Goal: Task Accomplishment & Management: Use online tool/utility

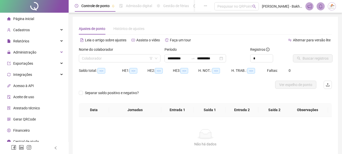
type input "**********"
click at [207, 58] on input "**********" at bounding box center [207, 59] width 21 height 6
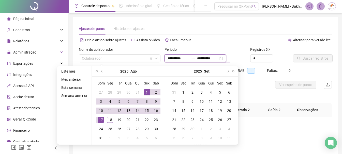
type input "**********"
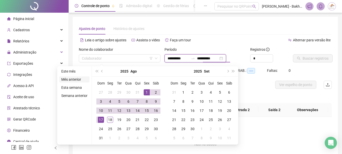
type input "**********"
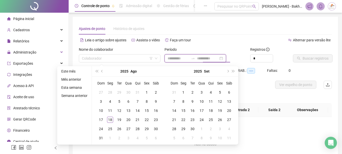
type input "**********"
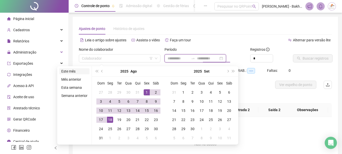
type input "**********"
click at [71, 72] on li "Este mês" at bounding box center [74, 71] width 30 height 6
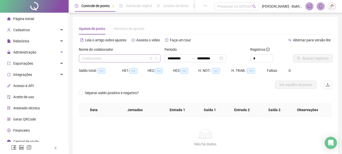
click at [110, 60] on input "search" at bounding box center [117, 59] width 71 height 8
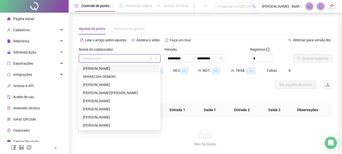
click at [99, 68] on div "[PERSON_NAME]" at bounding box center [119, 69] width 73 height 6
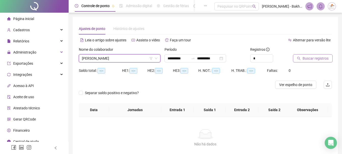
click at [303, 57] on span "Buscar registros" at bounding box center [315, 59] width 26 height 6
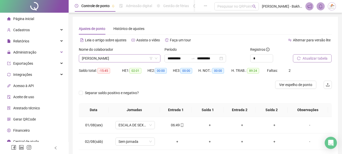
click at [125, 58] on span "[PERSON_NAME]" at bounding box center [119, 59] width 75 height 8
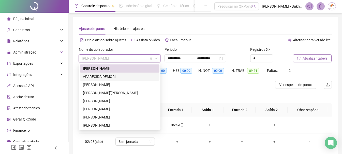
click at [104, 72] on div "[PERSON_NAME]" at bounding box center [120, 69] width 80 height 8
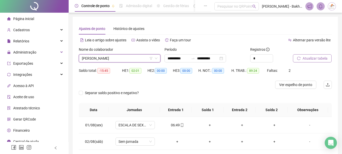
click at [322, 58] on span "Atualizar tabela" at bounding box center [314, 59] width 25 height 6
click at [128, 57] on span "[PERSON_NAME]" at bounding box center [119, 59] width 75 height 8
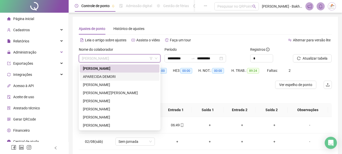
click at [105, 75] on div "APARECIDA DEMORI" at bounding box center [119, 77] width 73 height 6
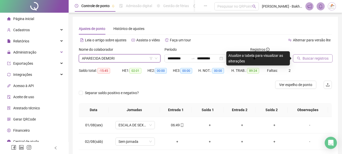
click at [299, 61] on button "Buscar registros" at bounding box center [313, 58] width 40 height 8
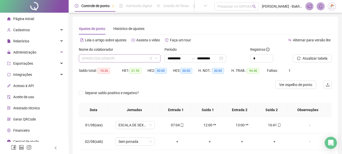
click at [95, 61] on span "APARECIDA DEMORI" at bounding box center [119, 59] width 75 height 8
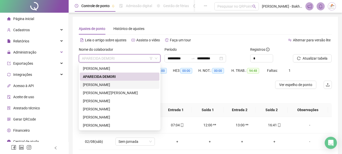
click at [99, 83] on div "[PERSON_NAME]" at bounding box center [119, 85] width 73 height 6
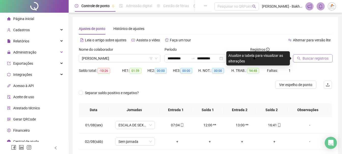
click at [314, 59] on span "Buscar registros" at bounding box center [315, 59] width 26 height 6
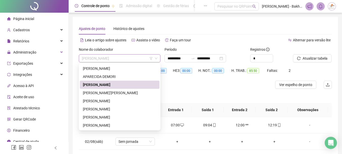
click at [134, 60] on span "[PERSON_NAME]" at bounding box center [119, 59] width 75 height 8
click at [128, 92] on div "[PERSON_NAME]'[PERSON_NAME]" at bounding box center [119, 93] width 73 height 6
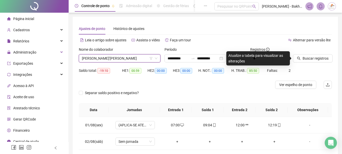
click at [319, 66] on div "Buscar registros" at bounding box center [312, 57] width 43 height 20
click at [319, 63] on div "Buscar registros" at bounding box center [312, 57] width 43 height 20
click at [320, 59] on span "Buscar registros" at bounding box center [315, 59] width 26 height 6
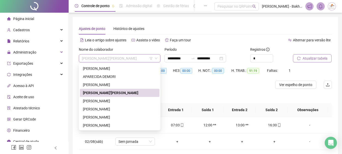
click at [132, 59] on span "[PERSON_NAME]'[PERSON_NAME]" at bounding box center [119, 59] width 75 height 8
click at [133, 104] on div "[PERSON_NAME]" at bounding box center [119, 101] width 73 height 6
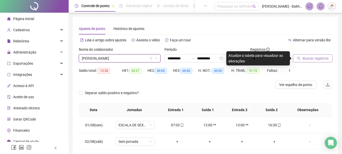
click at [305, 59] on span "Buscar registros" at bounding box center [315, 59] width 26 height 6
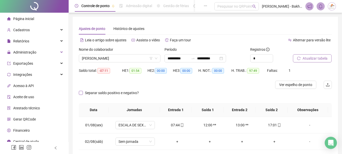
click at [133, 92] on span "Separar saldo positivo e negativo?" at bounding box center [112, 93] width 58 height 6
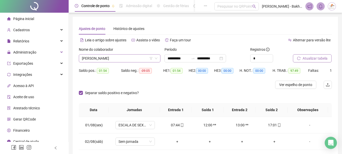
click at [118, 56] on span "[PERSON_NAME]" at bounding box center [119, 59] width 75 height 8
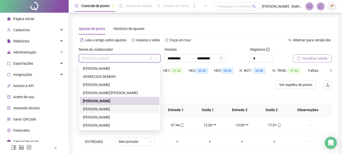
click at [105, 107] on div "[PERSON_NAME]" at bounding box center [119, 109] width 73 height 6
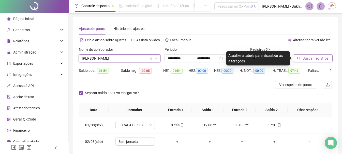
click at [305, 62] on button "Buscar registros" at bounding box center [313, 58] width 40 height 8
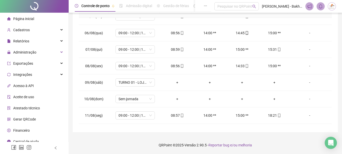
scroll to position [76, 0]
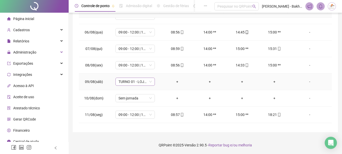
click at [141, 85] on span "TURNO 01 - LOJA OPEN" at bounding box center [134, 82] width 33 height 8
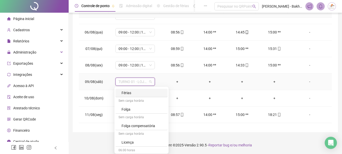
scroll to position [127, 0]
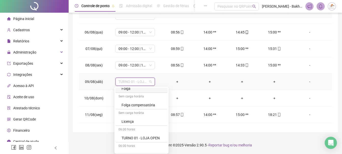
click at [136, 90] on div "Folga" at bounding box center [142, 89] width 43 height 6
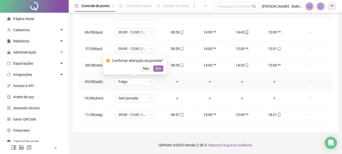
click at [156, 69] on span "Sim" at bounding box center [158, 69] width 6 height 6
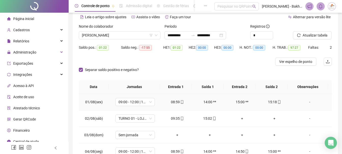
scroll to position [0, 0]
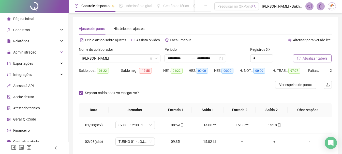
click at [296, 62] on button "Atualizar tabela" at bounding box center [312, 58] width 39 height 8
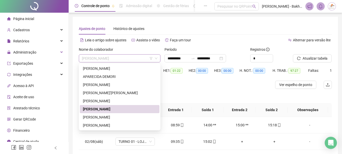
click at [116, 57] on span "[PERSON_NAME]" at bounding box center [119, 59] width 75 height 8
click at [120, 118] on div "[PERSON_NAME]" at bounding box center [119, 118] width 73 height 6
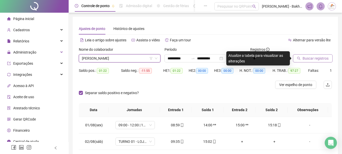
click at [307, 58] on span "Buscar registros" at bounding box center [315, 59] width 26 height 6
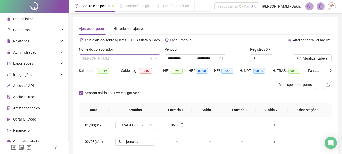
click at [128, 58] on span "[PERSON_NAME]" at bounding box center [119, 59] width 75 height 8
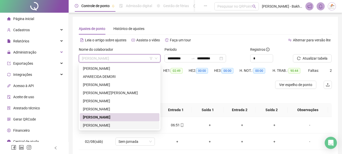
click at [109, 123] on div "[PERSON_NAME]" at bounding box center [120, 125] width 80 height 8
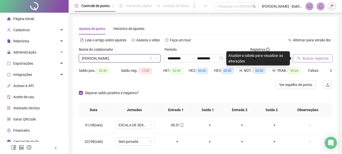
click at [303, 56] on button "Buscar registros" at bounding box center [313, 58] width 40 height 8
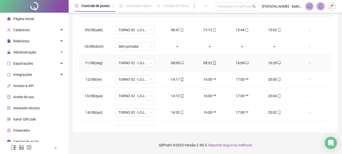
scroll to position [138, 0]
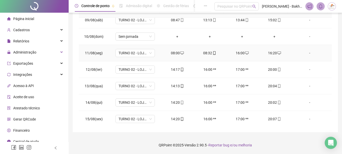
click at [174, 55] on div "08:00" at bounding box center [177, 53] width 24 height 6
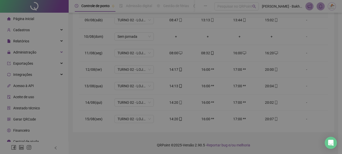
type input "**********"
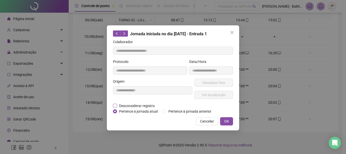
click at [139, 106] on span "Desconsiderar registro" at bounding box center [137, 106] width 40 height 6
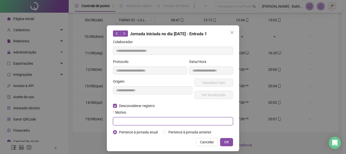
click at [151, 121] on input "text" at bounding box center [173, 121] width 120 height 8
type input "**********"
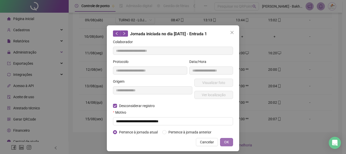
click at [220, 142] on button "OK" at bounding box center [226, 142] width 13 height 8
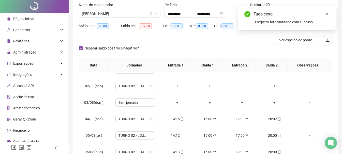
scroll to position [0, 0]
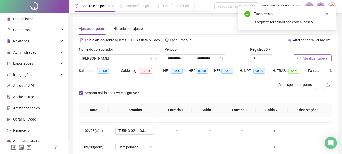
click at [310, 58] on span "Atualizar tabela" at bounding box center [314, 59] width 25 height 6
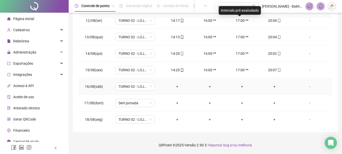
scroll to position [189, 0]
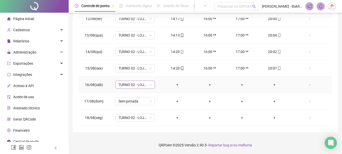
click at [146, 82] on span "TURNO 02 - LOJA OPEN" at bounding box center [134, 85] width 33 height 8
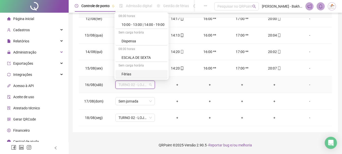
scroll to position [76, 0]
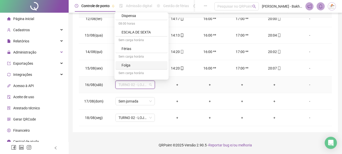
click at [130, 66] on div "Folga" at bounding box center [142, 66] width 43 height 6
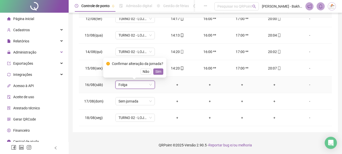
click at [157, 70] on span "Sim" at bounding box center [158, 72] width 6 height 6
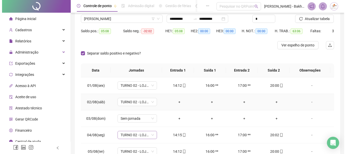
scroll to position [0, 0]
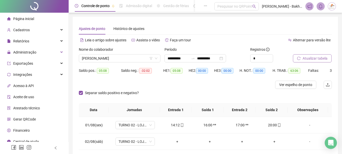
click at [311, 58] on span "Atualizar tabela" at bounding box center [314, 59] width 25 height 6
